Goal: Use online tool/utility: Utilize a website feature to perform a specific function

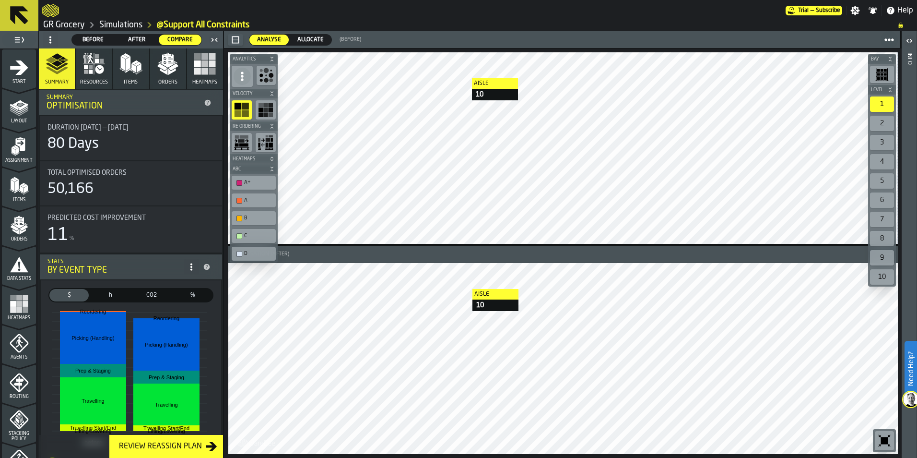
scroll to position [300, 0]
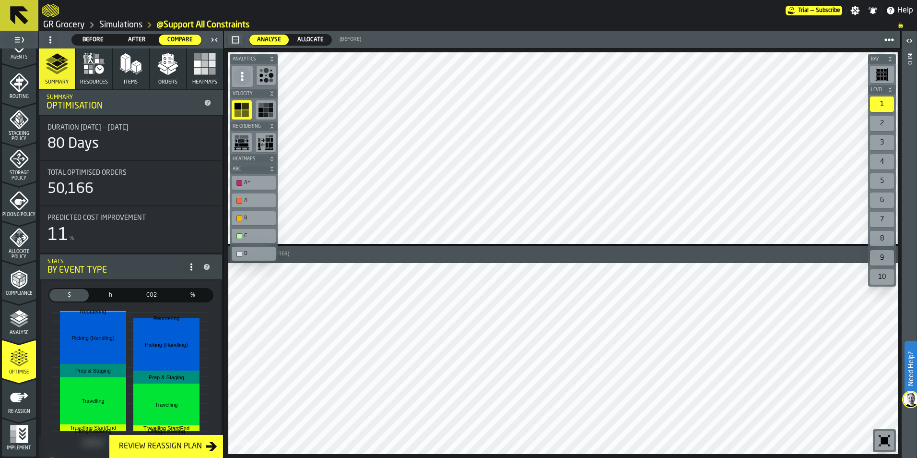
click at [129, 23] on link "Simulations" at bounding box center [120, 25] width 43 height 11
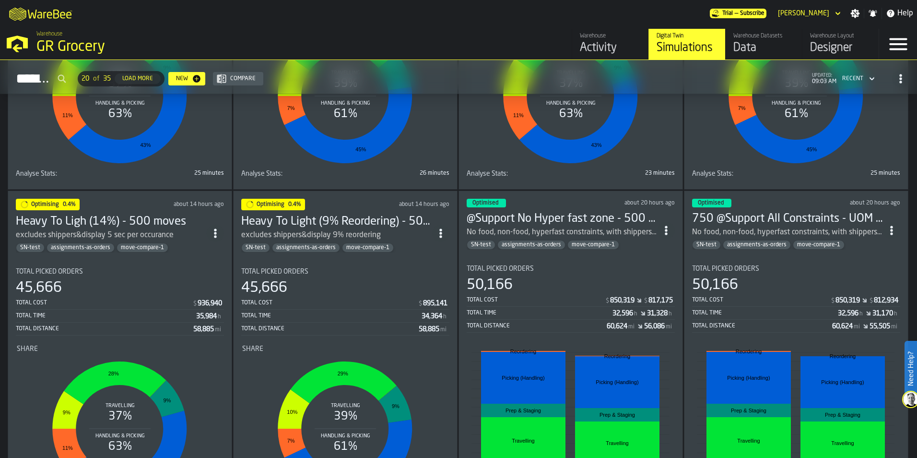
scroll to position [288, 0]
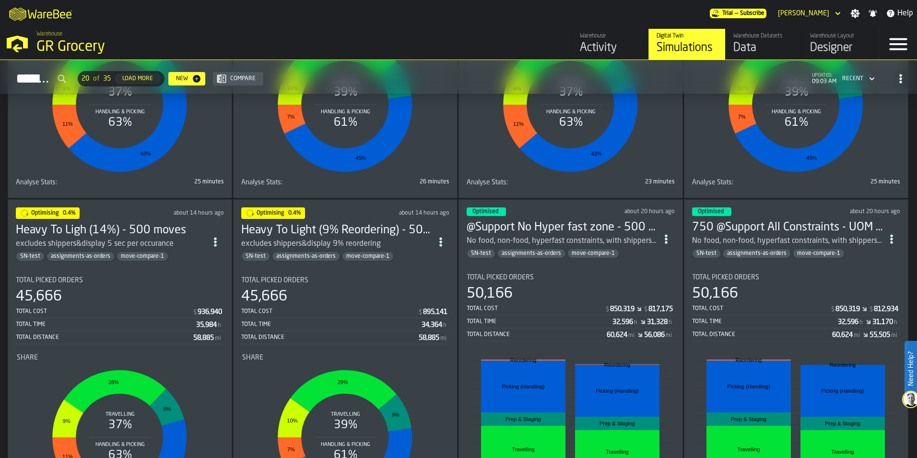
click at [396, 226] on h3 "Heavy To Light (9% Reordering) - 500 moves" at bounding box center [336, 230] width 191 height 15
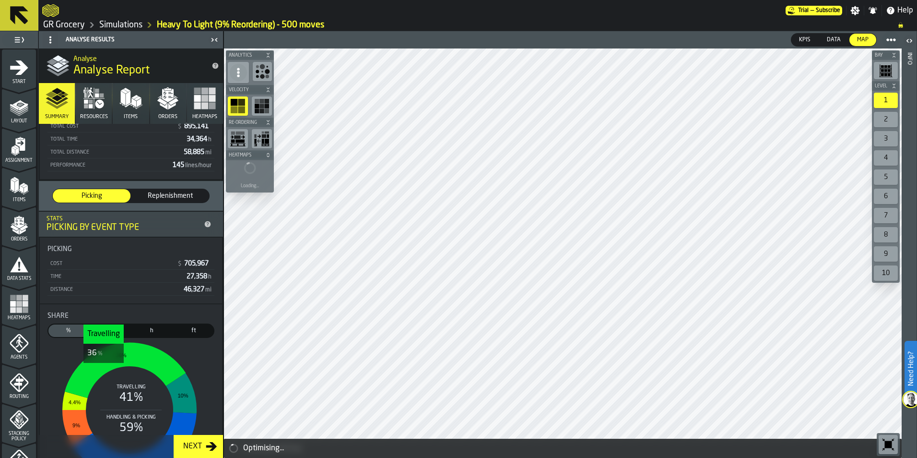
scroll to position [203, 0]
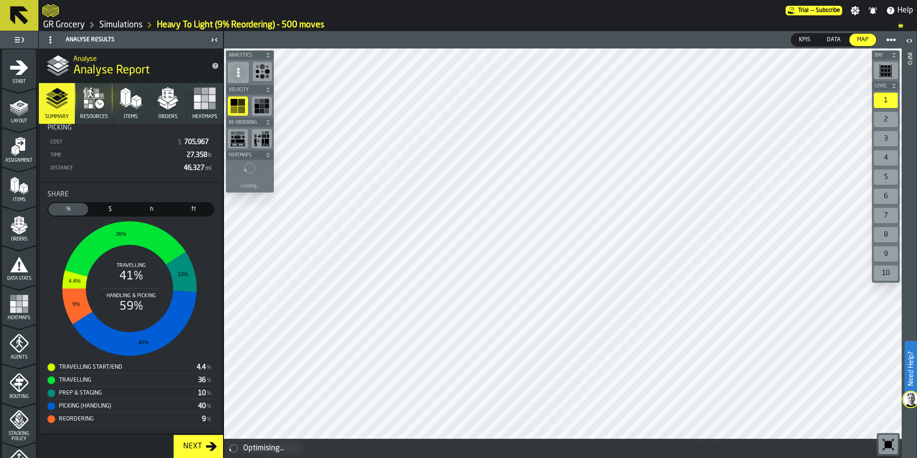
click at [168, 102] on icon "button" at bounding box center [167, 98] width 23 height 23
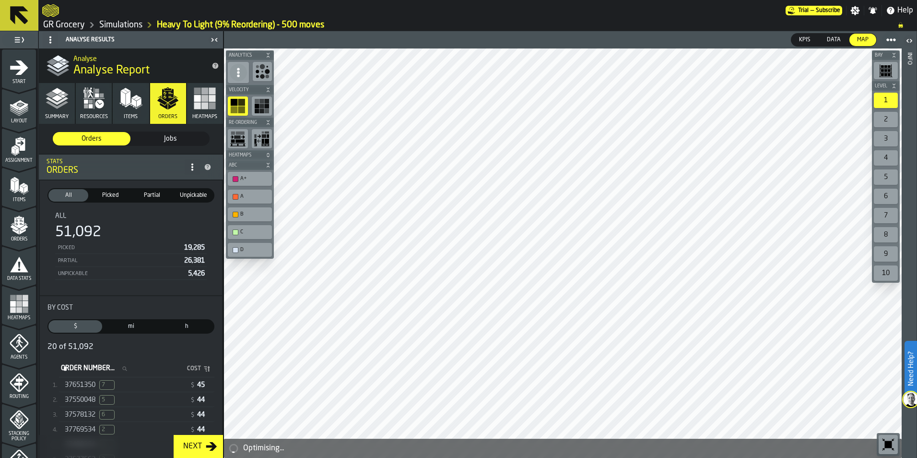
scroll to position [300, 0]
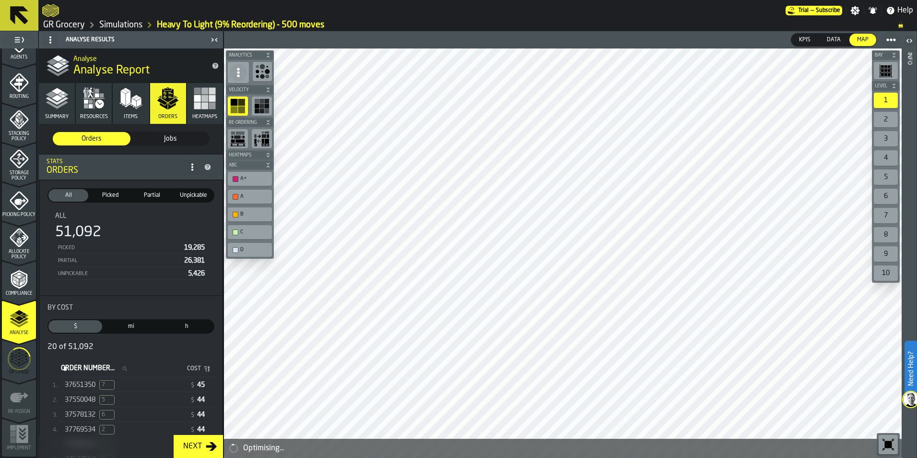
click at [15, 369] on icon "menu Optimise" at bounding box center [19, 359] width 23 height 38
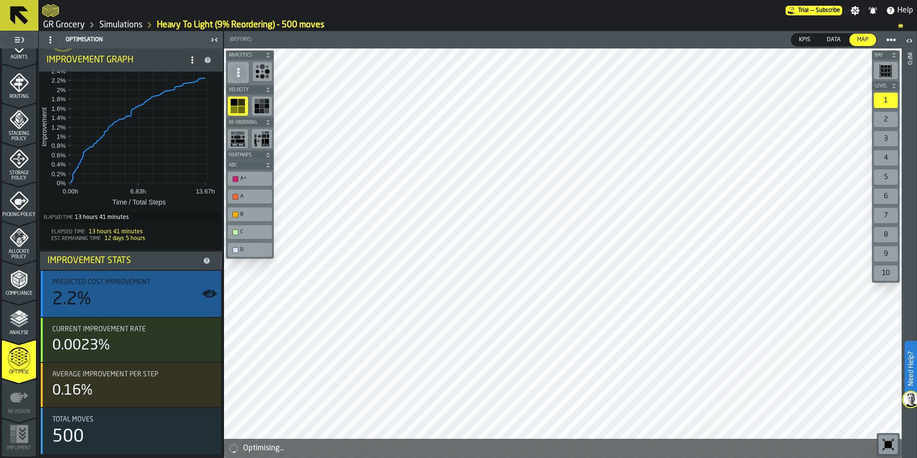
scroll to position [0, 0]
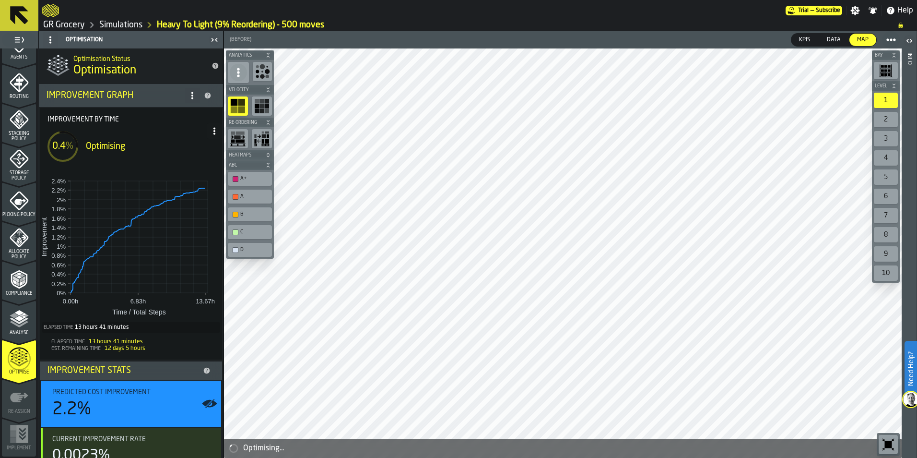
click at [128, 24] on link "Simulations" at bounding box center [120, 25] width 43 height 11
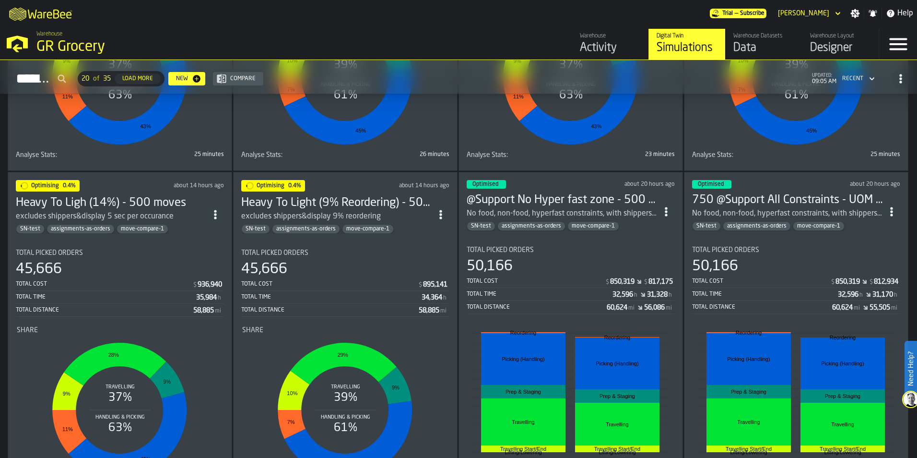
scroll to position [384, 0]
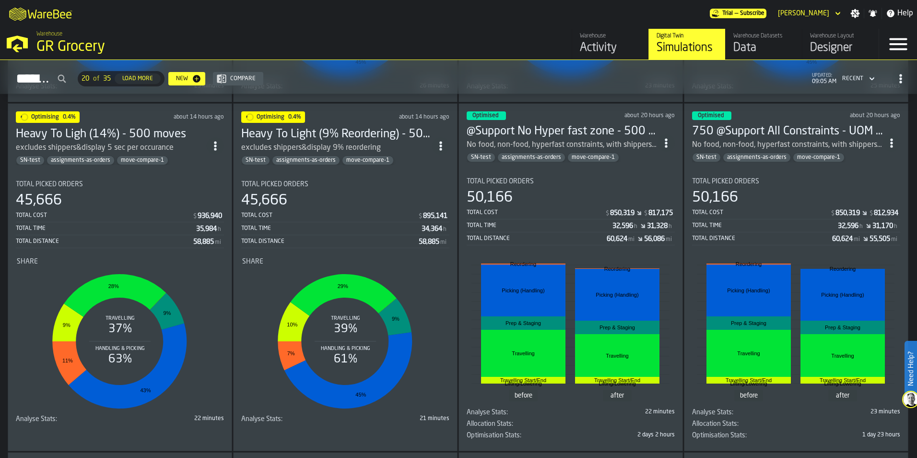
click at [187, 133] on h3 "Heavy To Ligh (14%) - 500 moves" at bounding box center [111, 134] width 191 height 15
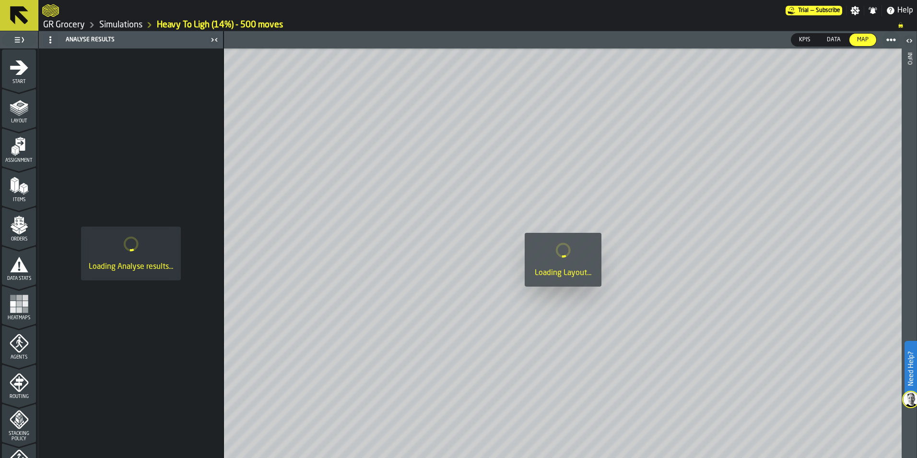
scroll to position [300, 0]
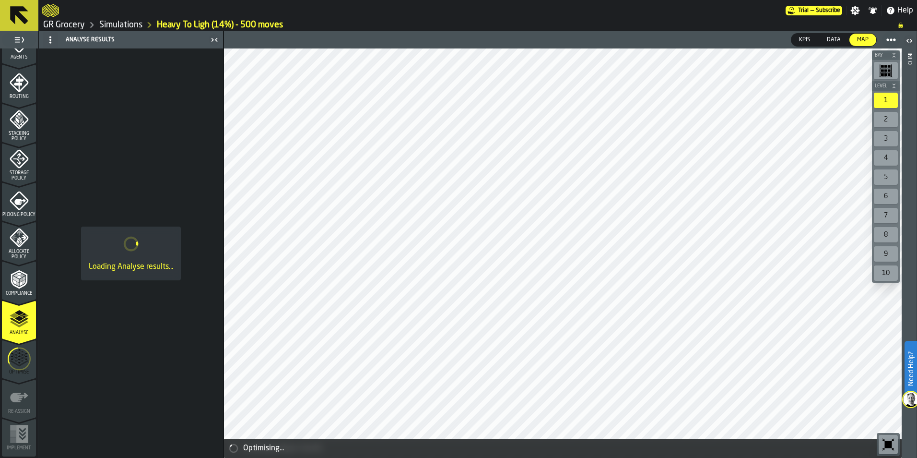
click at [8, 358] on icon "menu Optimise" at bounding box center [19, 359] width 23 height 38
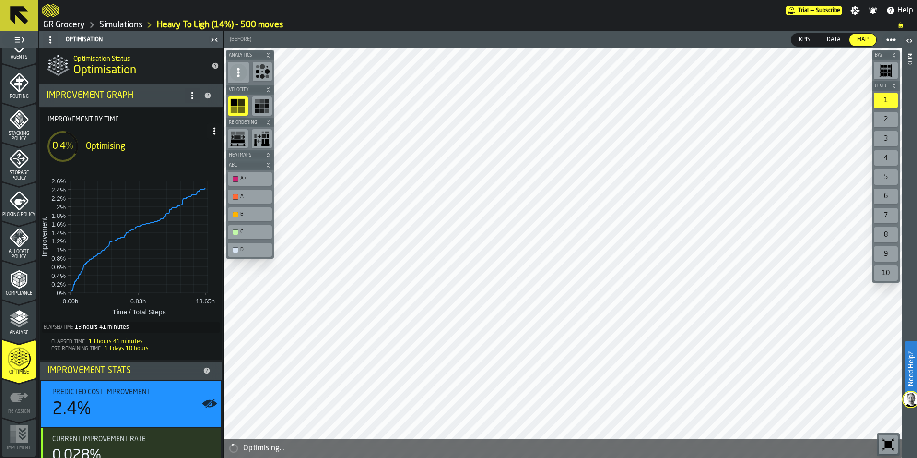
click at [118, 28] on link "Simulations" at bounding box center [120, 25] width 43 height 11
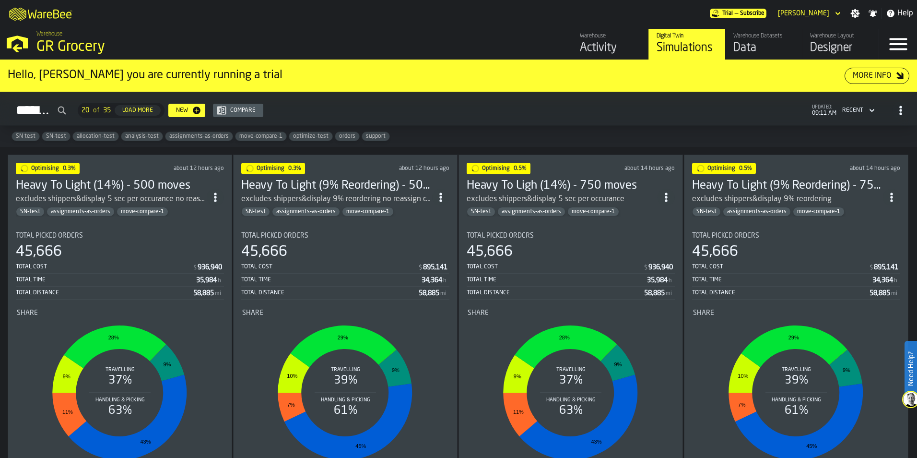
click at [754, 185] on h3 "Heavy To Light (9% Reordering) - 750 moves" at bounding box center [787, 185] width 191 height 15
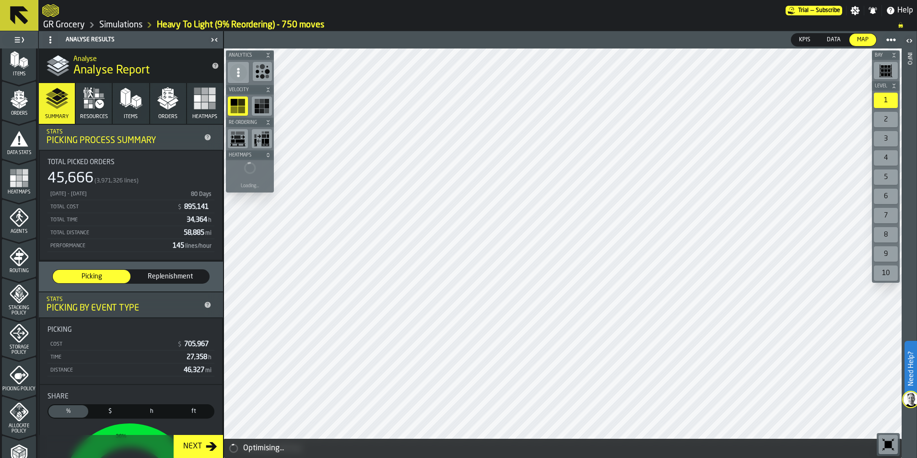
scroll to position [300, 0]
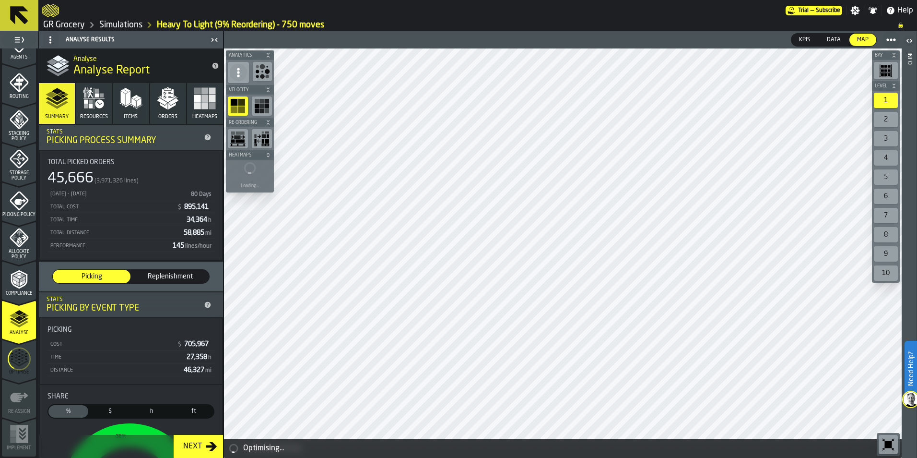
click at [14, 358] on icon "menu Optimise" at bounding box center [19, 359] width 23 height 38
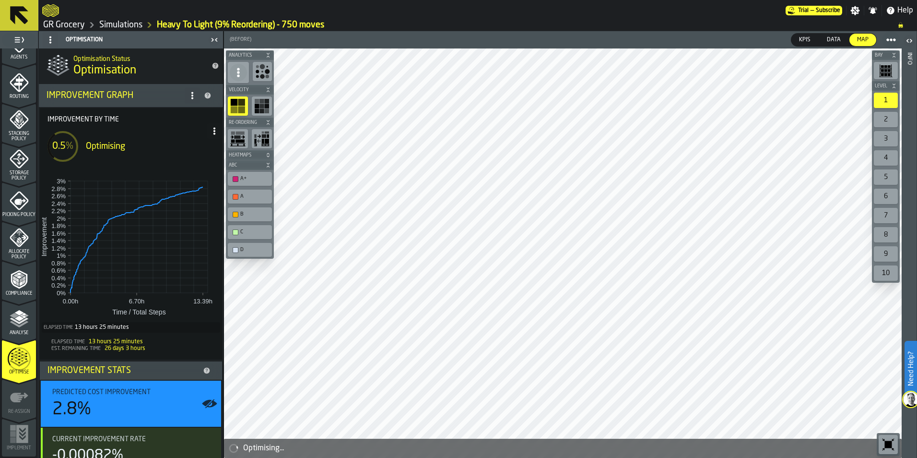
click at [128, 26] on link "Simulations" at bounding box center [120, 25] width 43 height 11
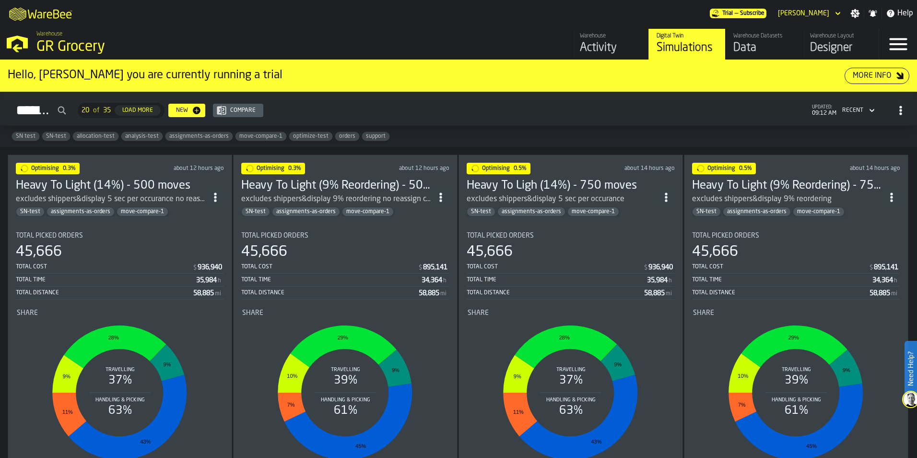
click at [491, 182] on h3 "Heavy To Ligh (14%) - 750 moves" at bounding box center [562, 185] width 191 height 15
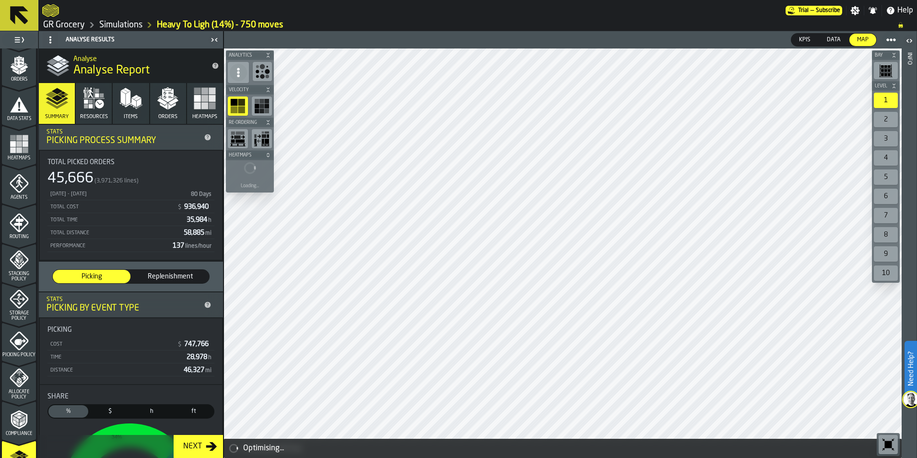
scroll to position [300, 0]
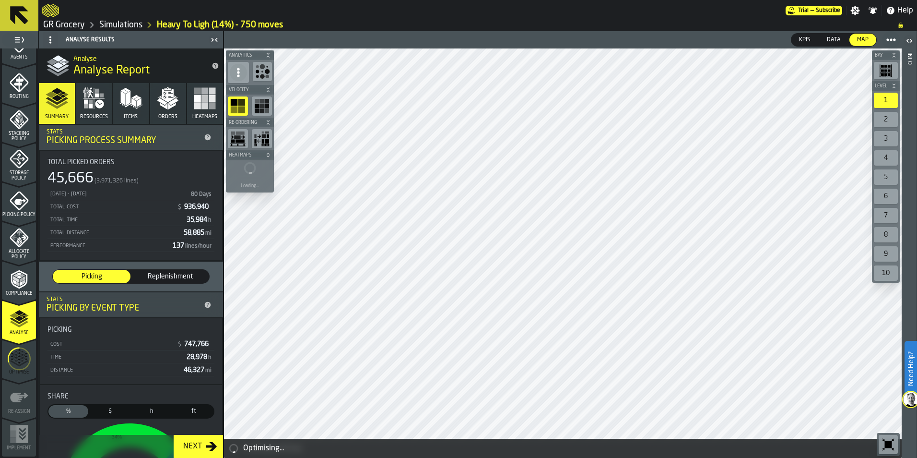
click at [17, 370] on circle "menu Optimise" at bounding box center [19, 359] width 22 height 22
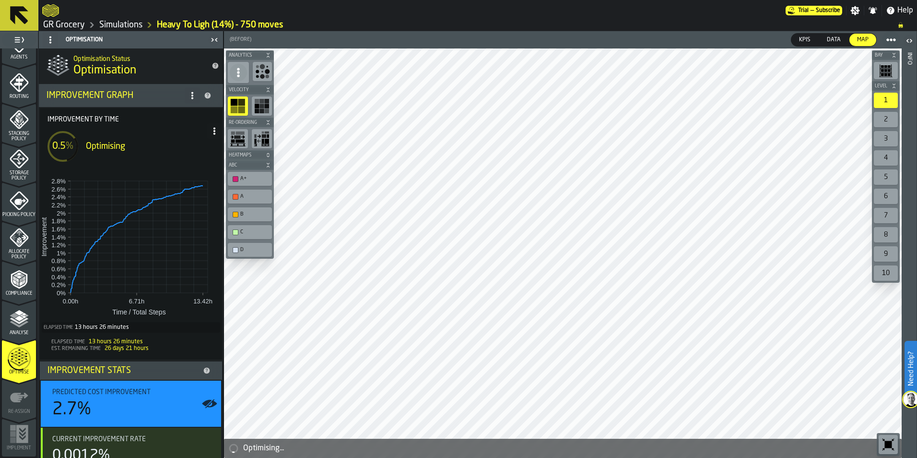
click at [123, 22] on link "Simulations" at bounding box center [120, 25] width 43 height 11
